Goal: Information Seeking & Learning: Learn about a topic

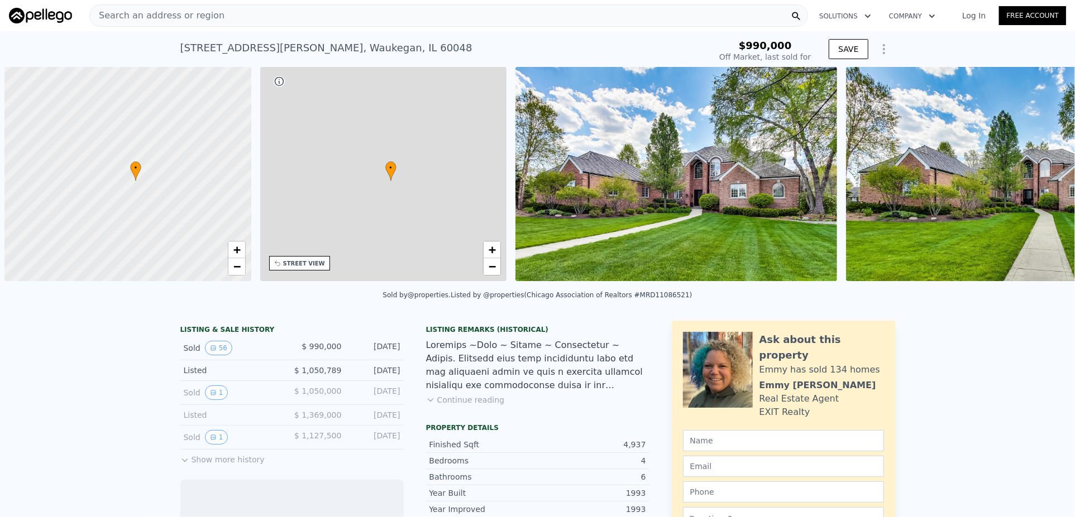
scroll to position [0, 4]
